Goal: Check status: Check status

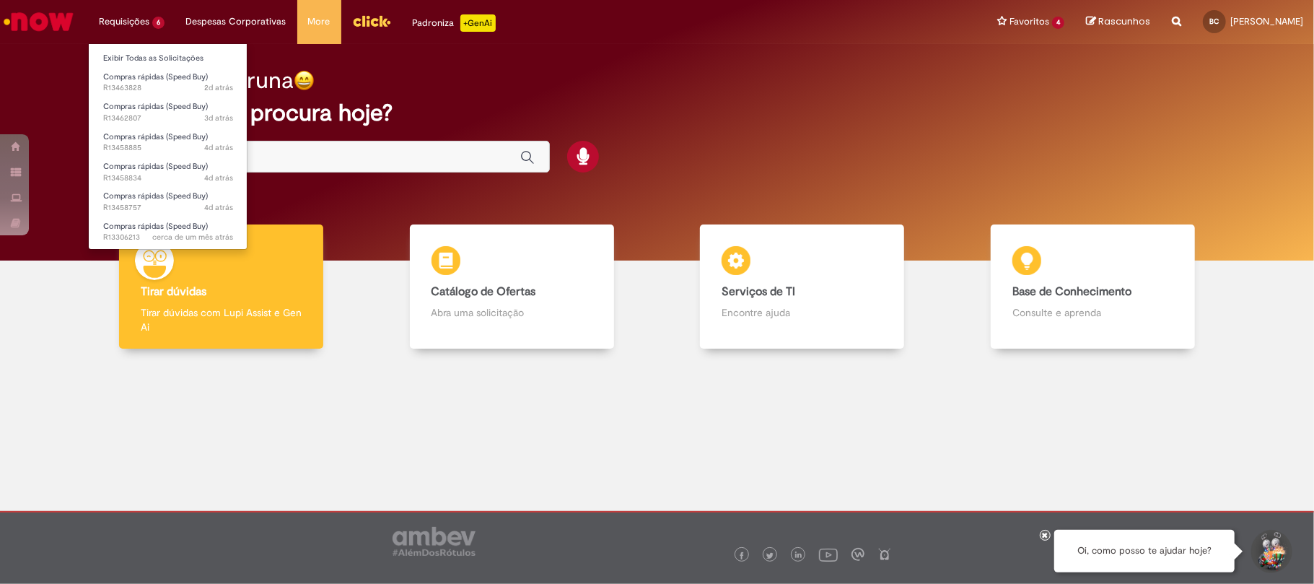
click at [140, 10] on li "Requisições 6 Exibir Todas as Solicitações Compras rápidas (Speed Buy) 2d atrás…" at bounding box center [131, 21] width 87 height 43
click at [162, 81] on span "Compras rápidas (Speed Buy)" at bounding box center [155, 76] width 105 height 11
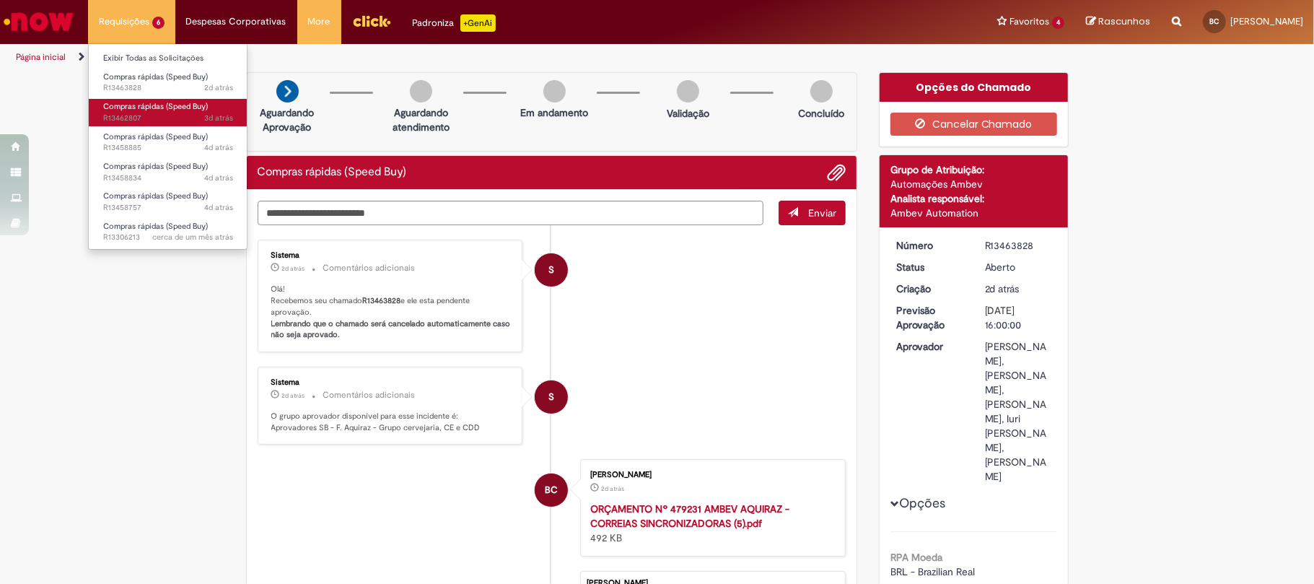
click at [159, 118] on span "3d atrás 3 dias atrás R13462807" at bounding box center [168, 119] width 130 height 12
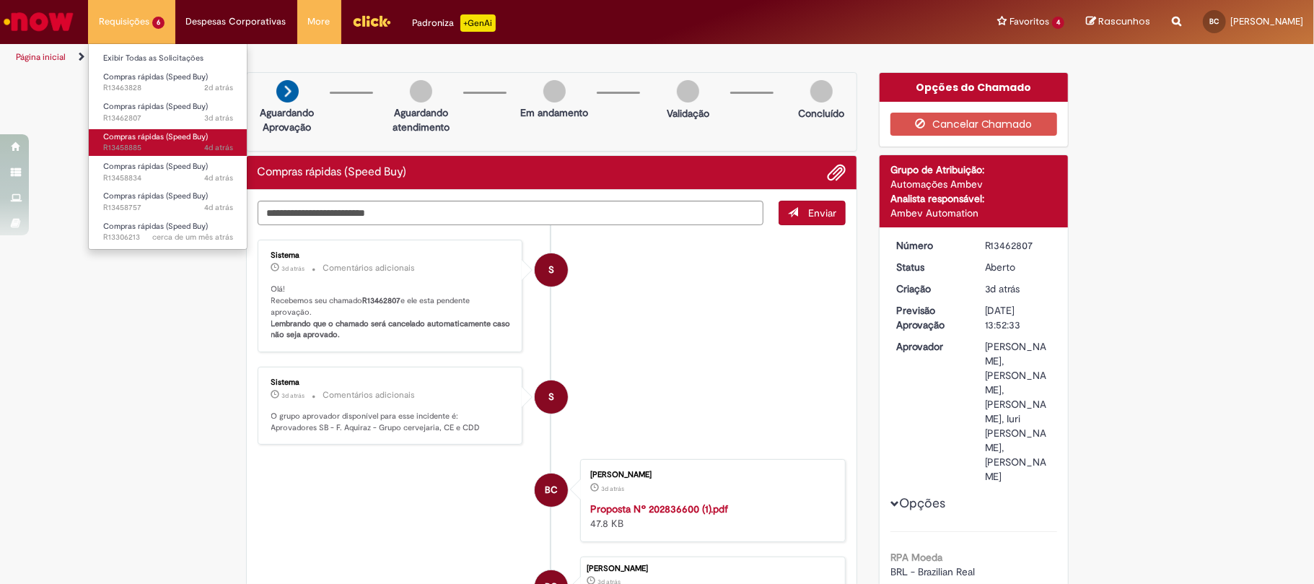
click at [176, 136] on span "Compras rápidas (Speed Buy)" at bounding box center [155, 136] width 105 height 11
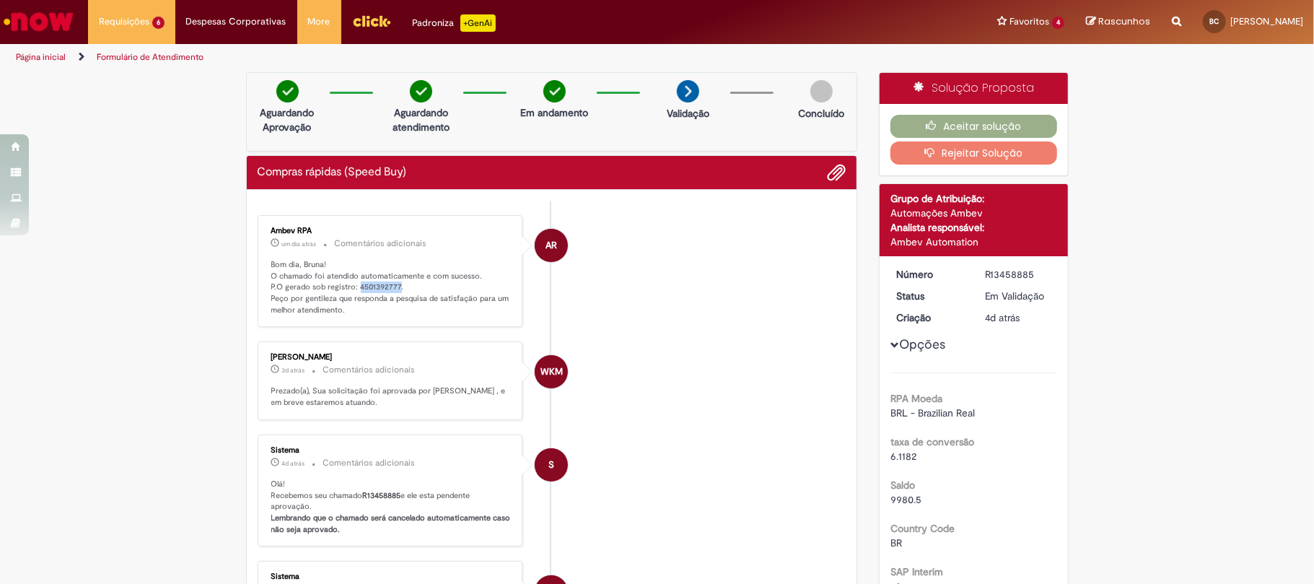
drag, startPoint x: 390, startPoint y: 286, endPoint x: 350, endPoint y: 287, distance: 39.7
click at [350, 287] on p "Bom dia, Bruna! O chamado foi atendido automaticamente e com sucesso. P.O gerad…" at bounding box center [391, 287] width 240 height 57
copy p "4501392777"
